Goal: Task Accomplishment & Management: Use online tool/utility

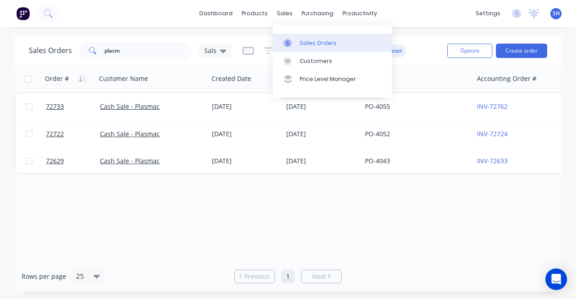
click at [310, 46] on div "Sales Orders" at bounding box center [317, 43] width 37 height 8
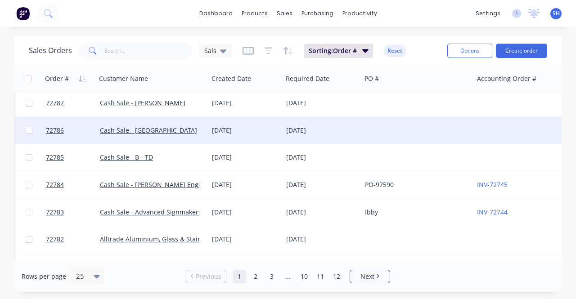
scroll to position [518, 0]
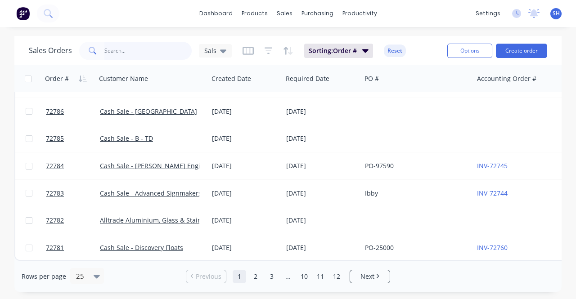
click at [121, 58] on input "text" at bounding box center [148, 51] width 88 height 18
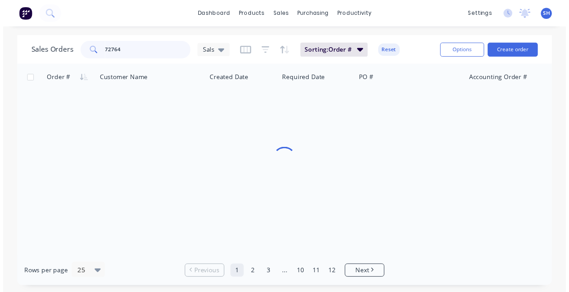
scroll to position [0, 0]
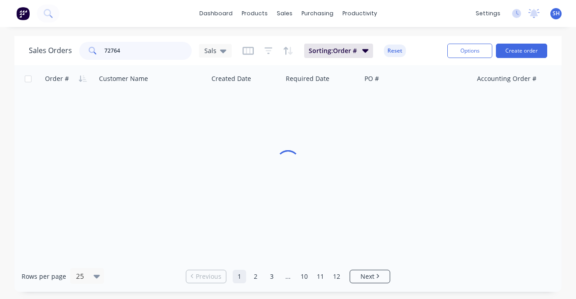
type input "72764"
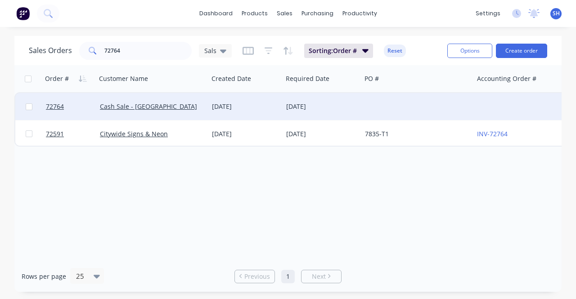
click at [239, 113] on div "[DATE]" at bounding box center [245, 106] width 74 height 27
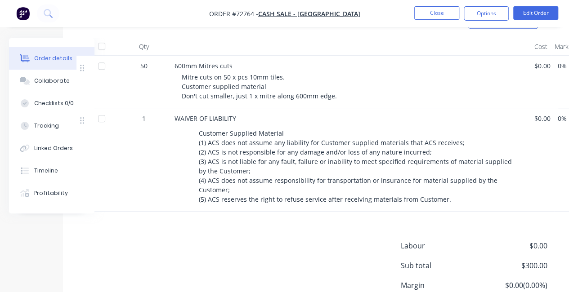
scroll to position [0, 45]
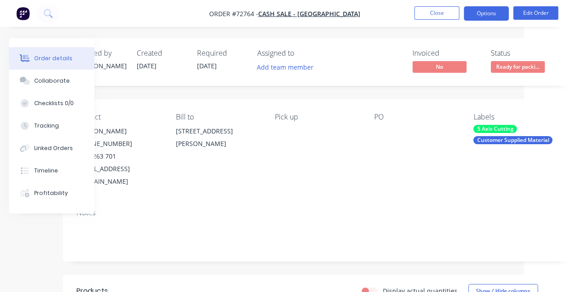
click at [484, 18] on button "Options" at bounding box center [486, 13] width 45 height 14
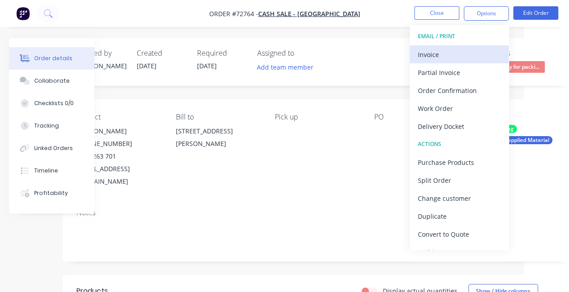
click at [468, 53] on div "Invoice" at bounding box center [459, 54] width 83 height 13
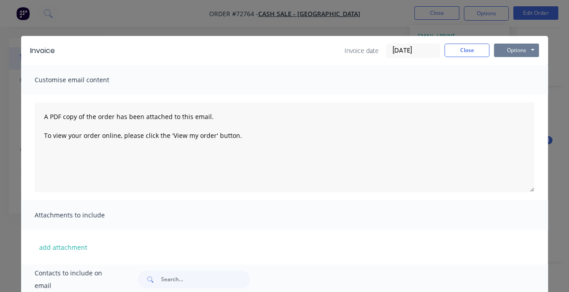
click at [512, 55] on button "Options" at bounding box center [516, 50] width 45 height 13
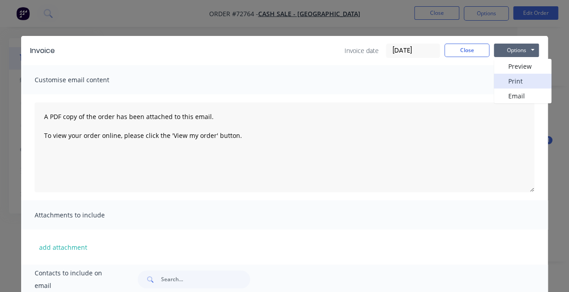
click at [509, 84] on button "Print" at bounding box center [523, 81] width 58 height 15
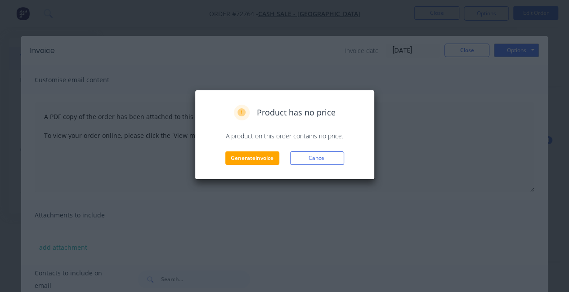
click at [260, 165] on div "Product has no price A product on this order contains no price. Generate invoic…" at bounding box center [285, 135] width 180 height 90
click at [259, 164] on button "Generate invoice" at bounding box center [252, 158] width 54 height 13
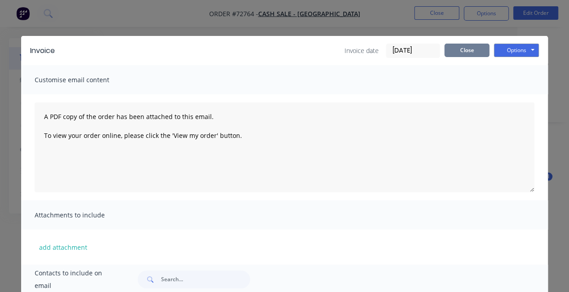
click at [470, 54] on button "Close" at bounding box center [466, 50] width 45 height 13
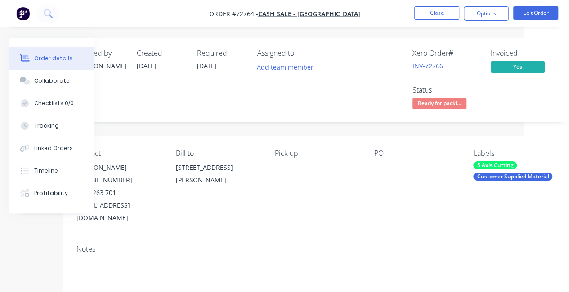
drag, startPoint x: 153, startPoint y: 178, endPoint x: 135, endPoint y: 180, distance: 18.1
click at [153, 179] on div "(03) 8683 6514" at bounding box center [118, 180] width 85 height 13
click at [130, 206] on div "luke@wallboulevard.com.au" at bounding box center [118, 211] width 85 height 25
click at [128, 216] on div "Contact Luke Wall (03) 8683 6514 0417 263 701 luke@wallboulevard.com.au Bill to…" at bounding box center [317, 187] width 509 height 102
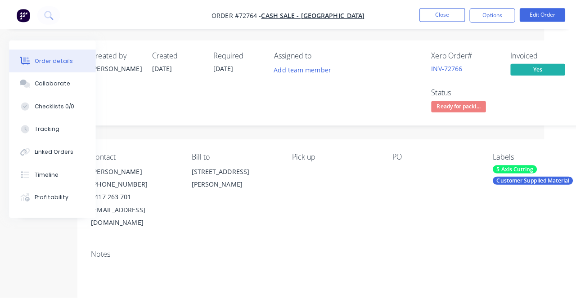
scroll to position [0, 0]
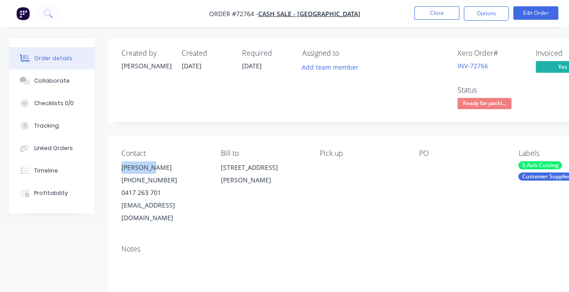
drag, startPoint x: 154, startPoint y: 170, endPoint x: 120, endPoint y: 173, distance: 34.3
click at [120, 173] on div "Contact Luke Wall (03) 8683 6514 0417 263 701 luke@wallboulevard.com.au Bill to…" at bounding box center [362, 187] width 509 height 102
copy div "Luke Wall"
drag, startPoint x: 164, startPoint y: 195, endPoint x: 117, endPoint y: 197, distance: 46.4
click at [117, 197] on div "Contact Luke Wall (03) 8683 6514 0417 263 701 luke@wallboulevard.com.au Bill to…" at bounding box center [362, 187] width 509 height 102
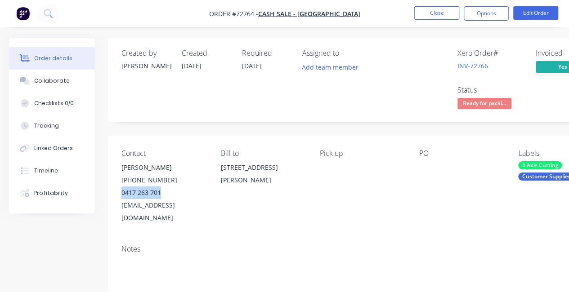
copy div "0417 263 701"
click at [416, 14] on button "Close" at bounding box center [436, 12] width 45 height 13
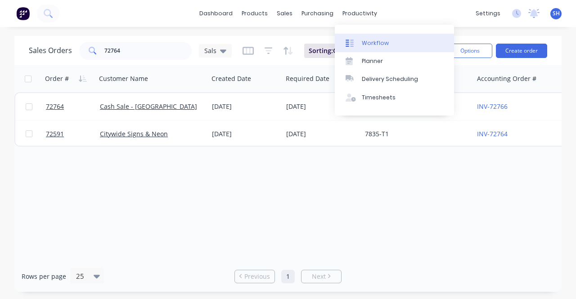
drag, startPoint x: 360, startPoint y: 31, endPoint x: 362, endPoint y: 36, distance: 4.8
click at [361, 34] on div "Workflow Planner Delivery Scheduling Timesheets" at bounding box center [394, 70] width 119 height 91
click at [363, 41] on div "Workflow" at bounding box center [375, 43] width 27 height 8
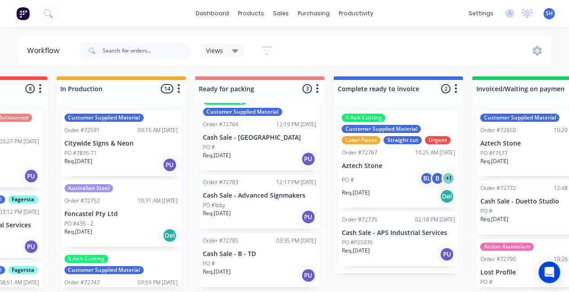
scroll to position [0, 517]
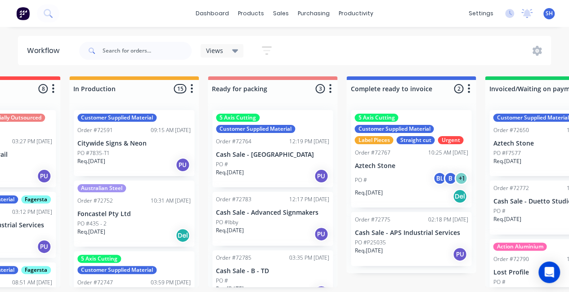
scroll to position [0, 522]
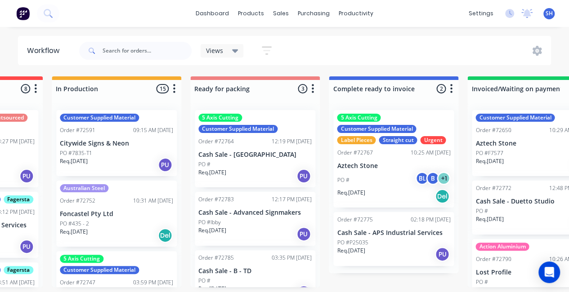
click at [244, 171] on div "Req. 02/09/25 PU" at bounding box center [254, 176] width 113 height 15
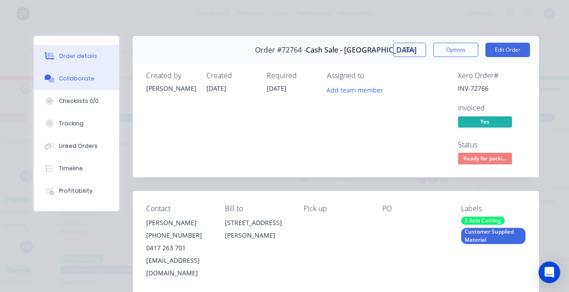
click at [58, 84] on button "Collaborate" at bounding box center [76, 78] width 85 height 22
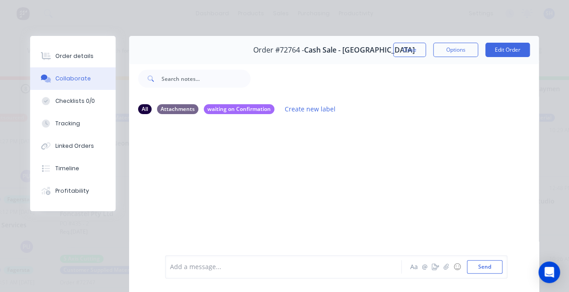
click at [279, 276] on div "Add a message... Aa @ ☺ Send" at bounding box center [336, 266] width 342 height 23
click at [205, 266] on div at bounding box center [285, 267] width 231 height 9
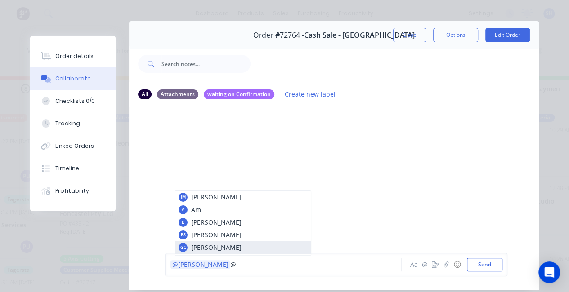
scroll to position [2, 0]
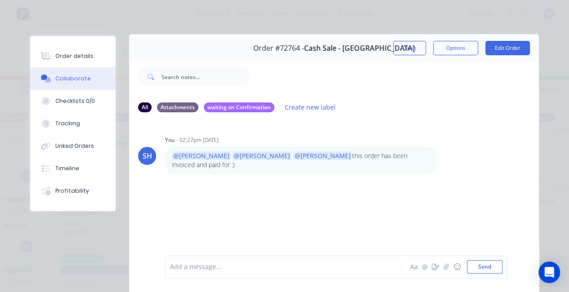
click at [402, 55] on div "Order #72764 - Cash Sale - Wall Boulevard Close Options Edit Order" at bounding box center [334, 48] width 410 height 28
click at [400, 51] on button "Close" at bounding box center [409, 48] width 33 height 14
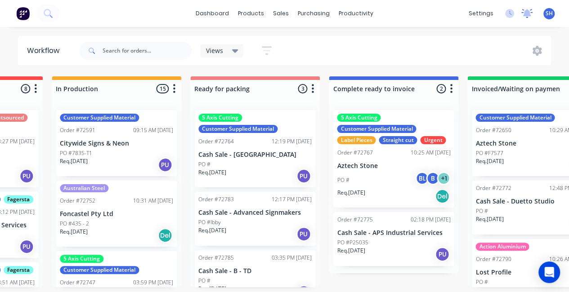
click at [527, 10] on icon at bounding box center [527, 12] width 8 height 7
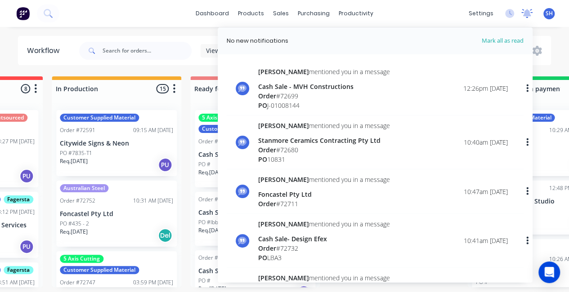
click at [527, 10] on icon at bounding box center [527, 12] width 8 height 7
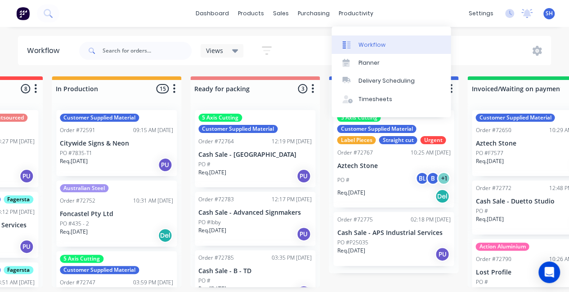
click at [374, 41] on div "Workflow" at bounding box center [371, 45] width 27 height 8
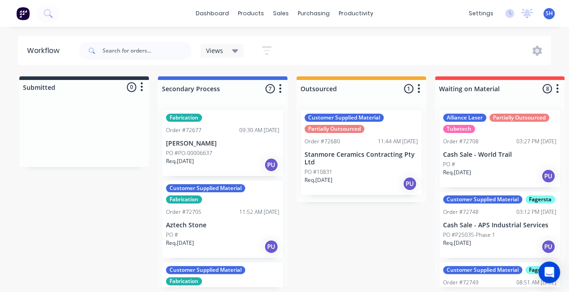
click at [528, 22] on div "dashboard products sales purchasing productivity dashboard products Product Cat…" at bounding box center [284, 13] width 569 height 27
click at [525, 23] on div "dashboard products sales purchasing productivity dashboard products Product Cat…" at bounding box center [284, 13] width 569 height 27
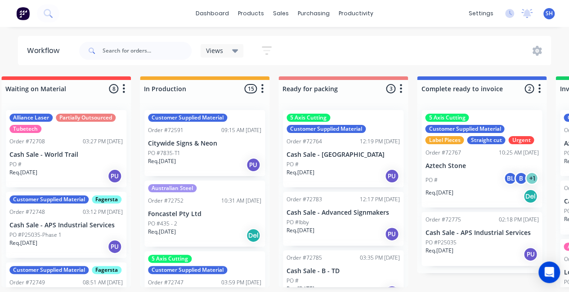
scroll to position [0, 476]
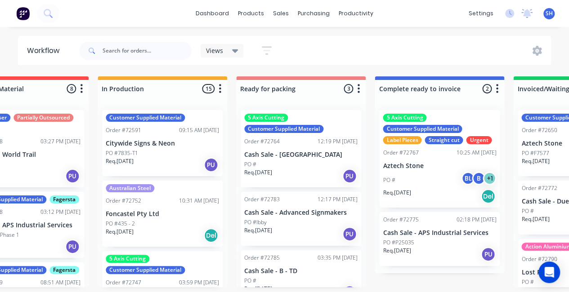
click at [262, 154] on p "Cash Sale - [GEOGRAPHIC_DATA]" at bounding box center [300, 155] width 113 height 8
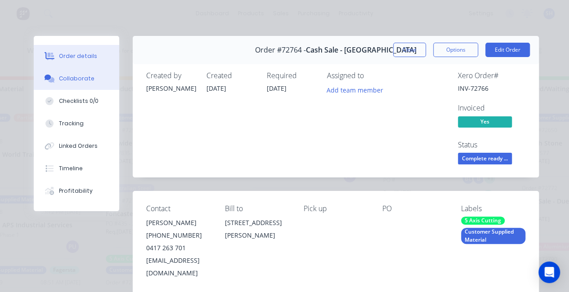
click at [67, 87] on button "Collaborate" at bounding box center [76, 78] width 85 height 22
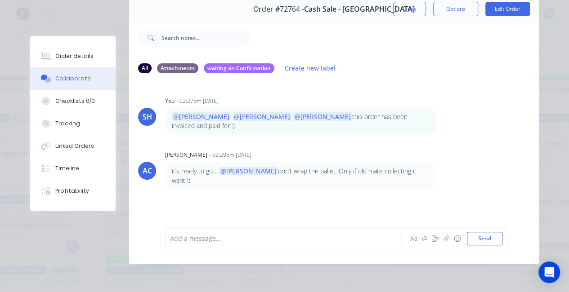
scroll to position [0, 0]
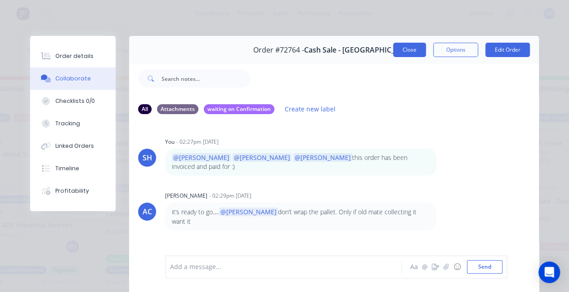
click at [400, 54] on button "Close" at bounding box center [409, 50] width 33 height 14
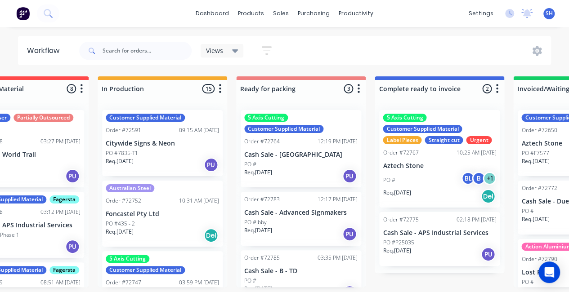
click at [310, 161] on div "PO #" at bounding box center [300, 165] width 113 height 8
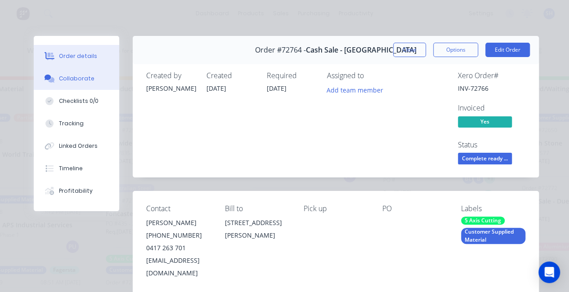
click at [78, 80] on div "Collaborate" at bounding box center [77, 79] width 36 height 8
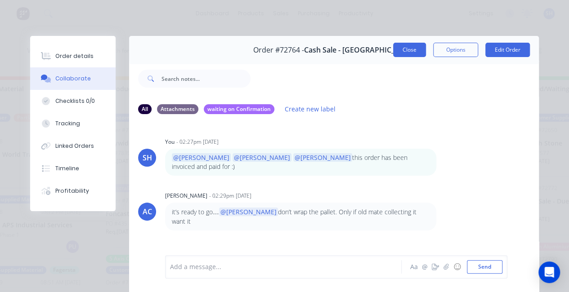
click at [393, 52] on button "Close" at bounding box center [409, 50] width 33 height 14
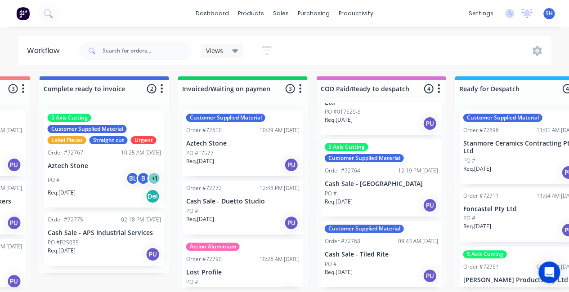
scroll to position [0, 811]
click at [352, 202] on p "Req. [DATE]" at bounding box center [338, 202] width 28 height 8
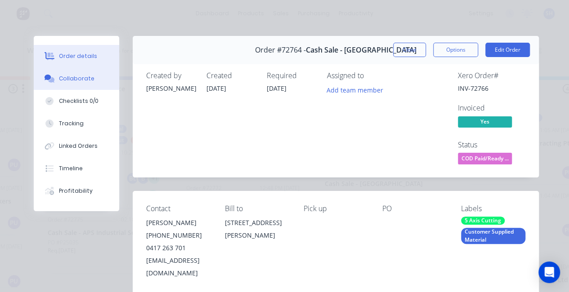
click at [73, 82] on div "Collaborate" at bounding box center [77, 79] width 36 height 8
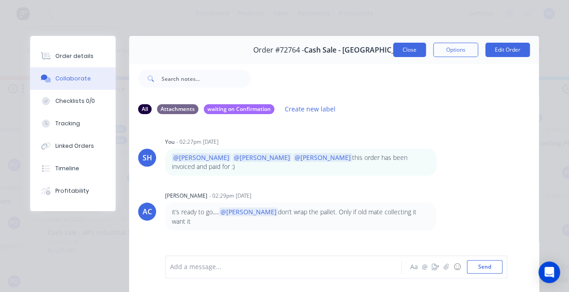
click at [401, 46] on button "Close" at bounding box center [409, 50] width 33 height 14
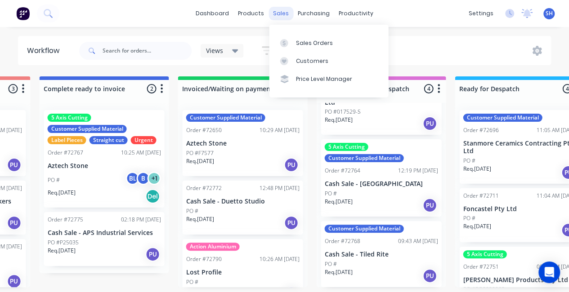
click at [272, 15] on div "sales" at bounding box center [280, 13] width 25 height 13
click at [304, 48] on link "Sales Orders" at bounding box center [328, 43] width 119 height 18
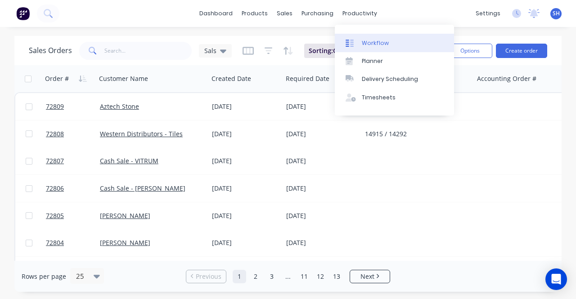
click at [370, 45] on div "Workflow" at bounding box center [375, 43] width 27 height 8
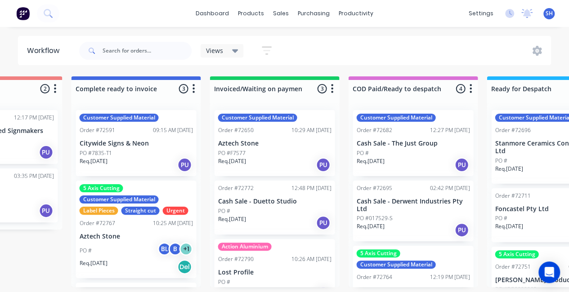
click at [129, 162] on div "Req. [DATE] PU" at bounding box center [135, 164] width 113 height 15
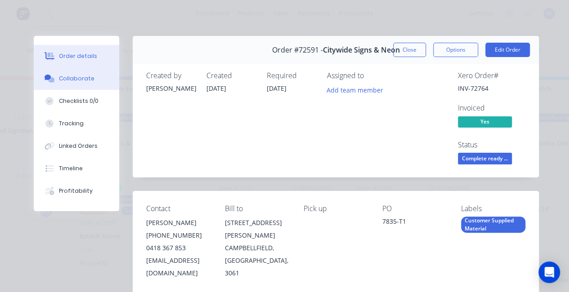
click at [74, 83] on button "Collaborate" at bounding box center [76, 78] width 85 height 22
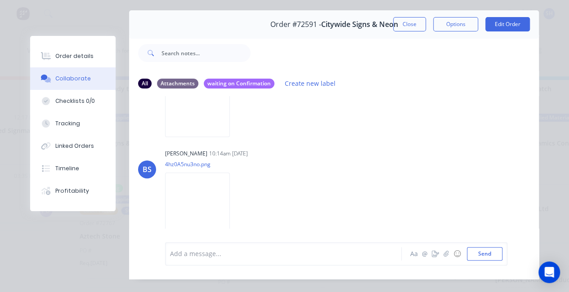
scroll to position [45, 0]
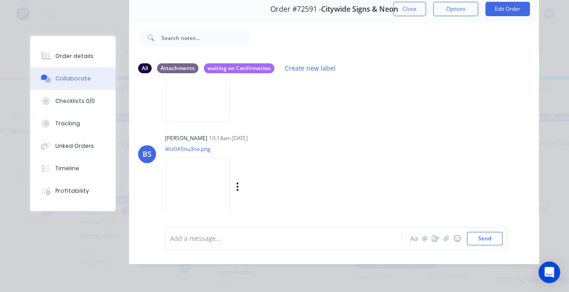
click at [197, 179] on img at bounding box center [197, 186] width 65 height 59
click at [185, 78] on img at bounding box center [197, 92] width 65 height 59
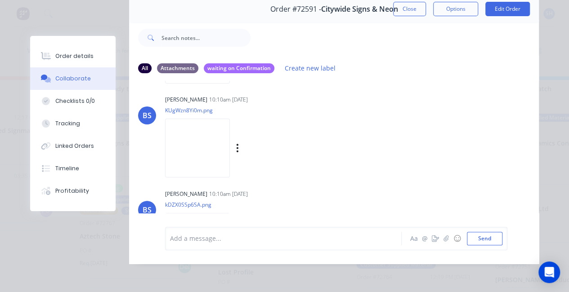
scroll to position [67, 0]
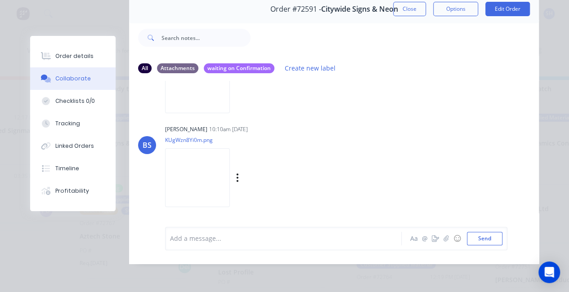
click at [183, 157] on img at bounding box center [197, 177] width 65 height 59
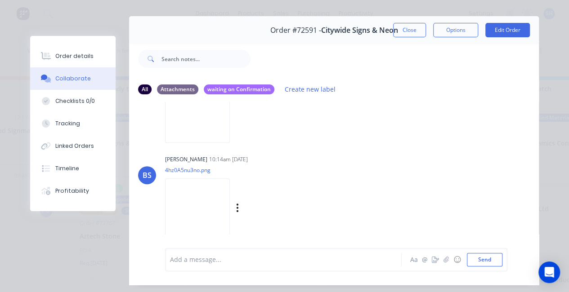
scroll to position [0, 0]
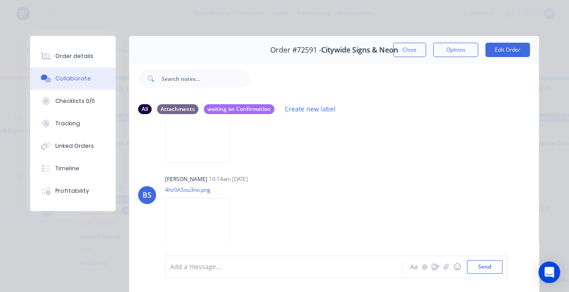
click at [393, 47] on button "Close" at bounding box center [409, 50] width 33 height 14
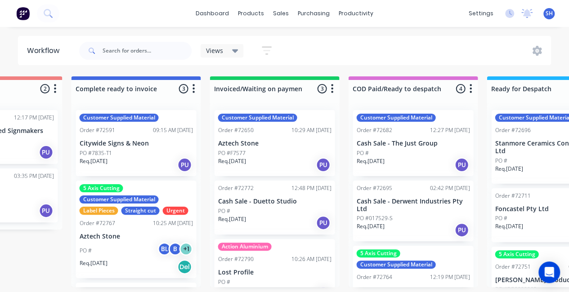
click at [121, 152] on div "PO #7835-T1" at bounding box center [135, 153] width 113 height 8
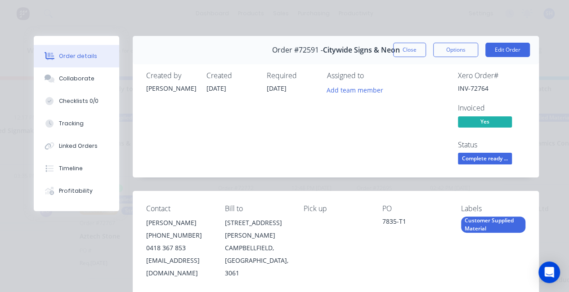
drag, startPoint x: 410, startPoint y: 49, endPoint x: 402, endPoint y: 60, distance: 13.9
click at [410, 49] on button "Close" at bounding box center [409, 50] width 33 height 14
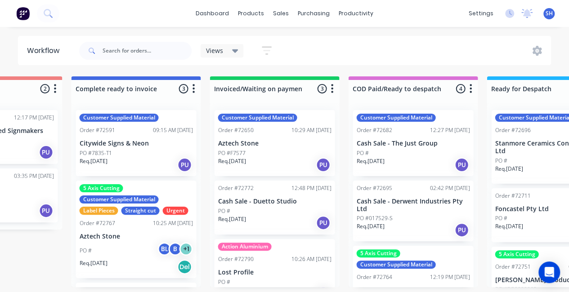
click at [117, 148] on div "Customer Supplied Material Order #72591 09:15 AM [DATE] Citywide Signs & Neon P…" at bounding box center [136, 143] width 121 height 66
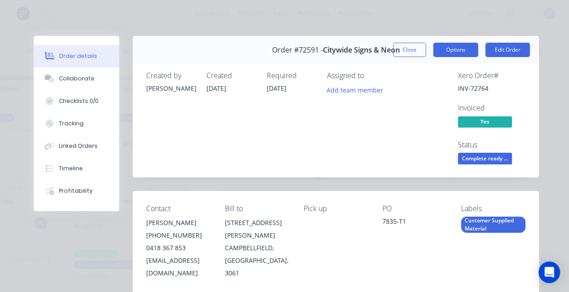
click at [460, 53] on button "Options" at bounding box center [455, 50] width 45 height 14
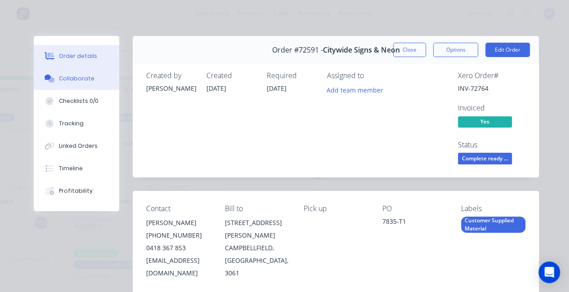
click at [71, 78] on div "Collaborate" at bounding box center [77, 79] width 36 height 8
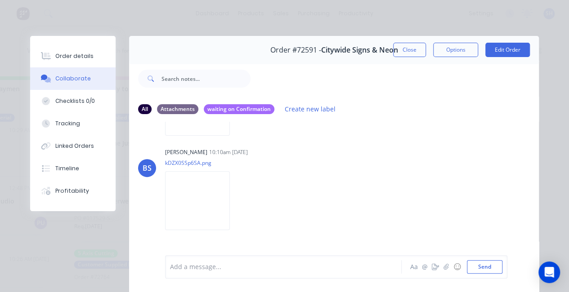
scroll to position [247, 0]
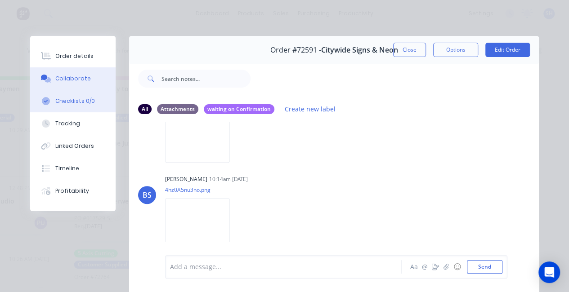
click at [70, 106] on button "Checklists 0/0" at bounding box center [72, 101] width 85 height 22
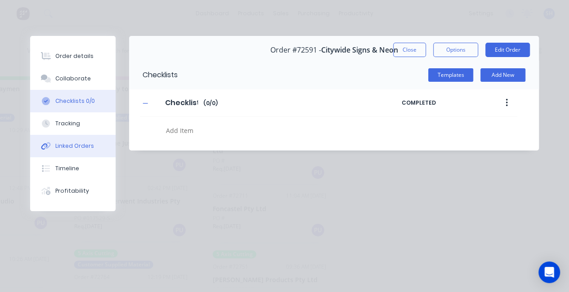
click at [68, 146] on div "Linked Orders" at bounding box center [74, 146] width 39 height 8
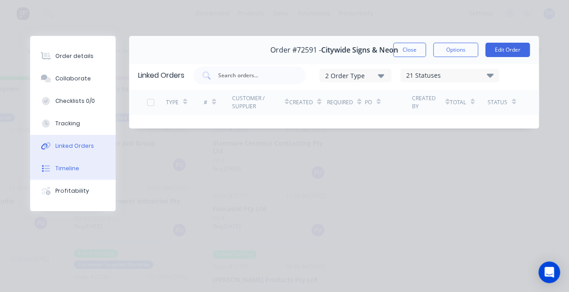
click at [59, 177] on button "Timeline" at bounding box center [72, 168] width 85 height 22
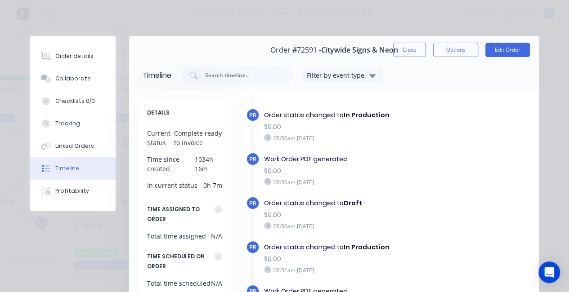
scroll to position [116, 0]
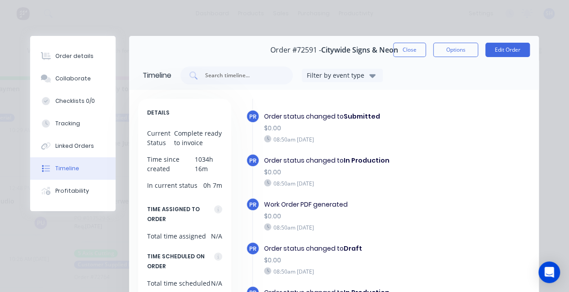
click at [397, 54] on button "Close" at bounding box center [409, 50] width 33 height 14
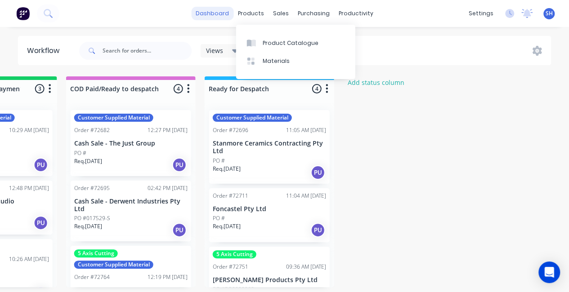
click at [223, 10] on link "dashboard" at bounding box center [212, 13] width 42 height 13
